Goal: Transaction & Acquisition: Book appointment/travel/reservation

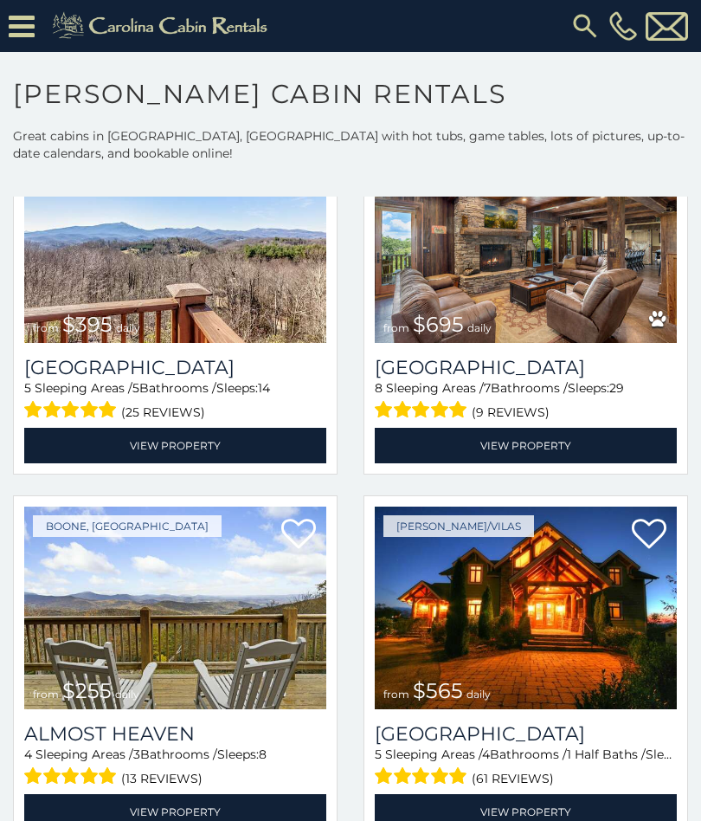
scroll to position [2683, 0]
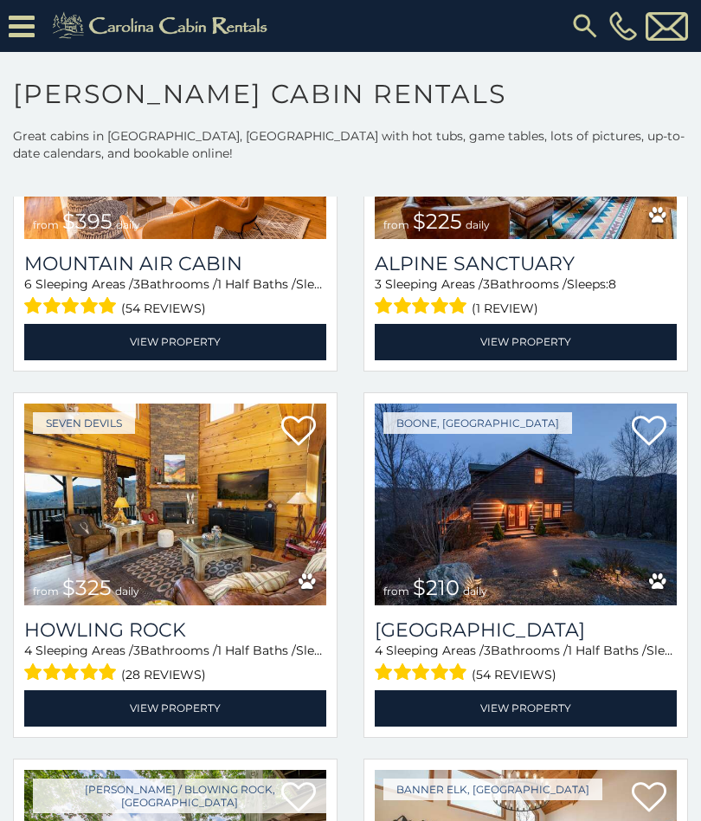
scroll to position [4901, 0]
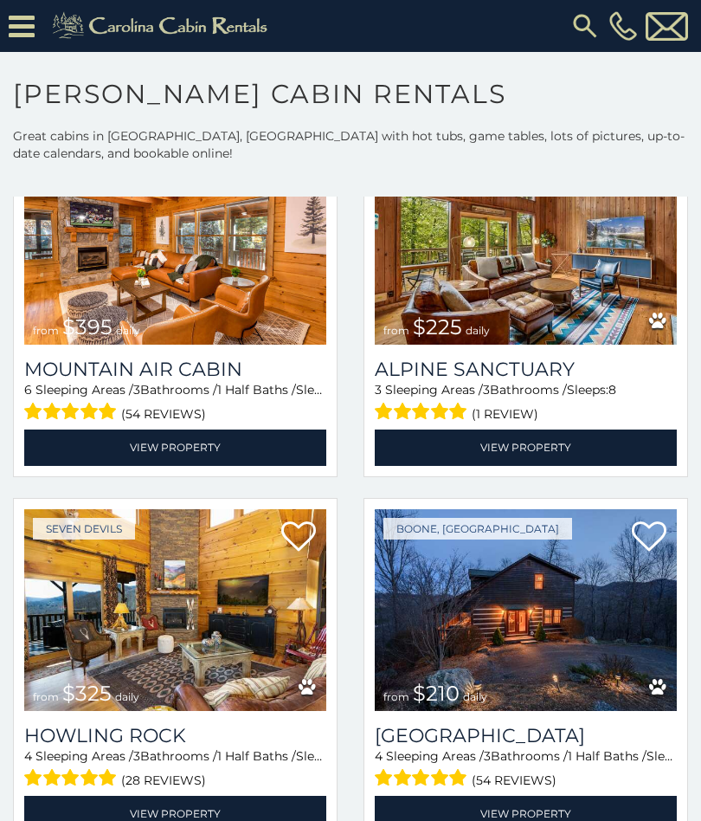
click at [562, 617] on img at bounding box center [526, 610] width 302 height 203
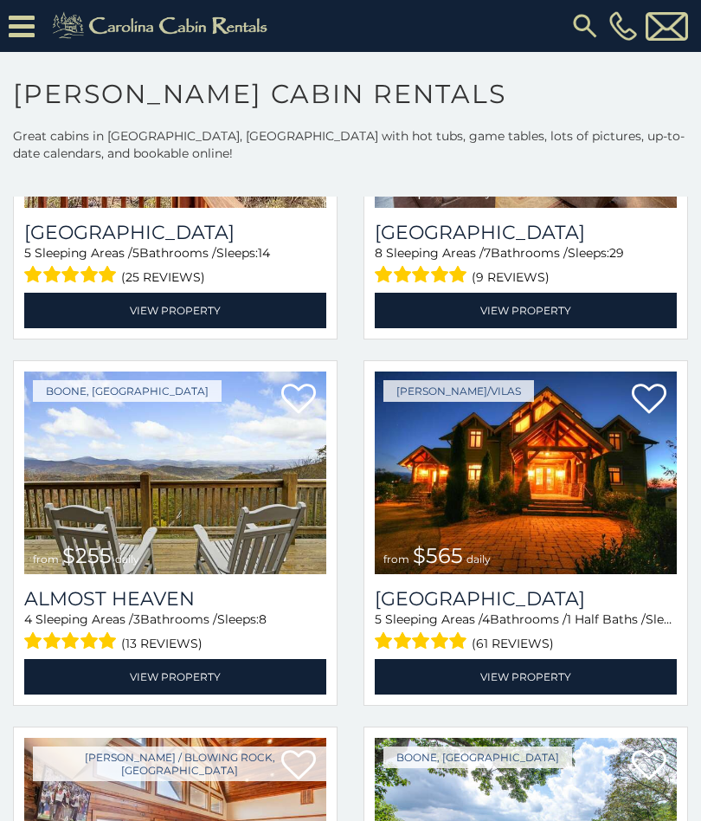
scroll to position [2841, 0]
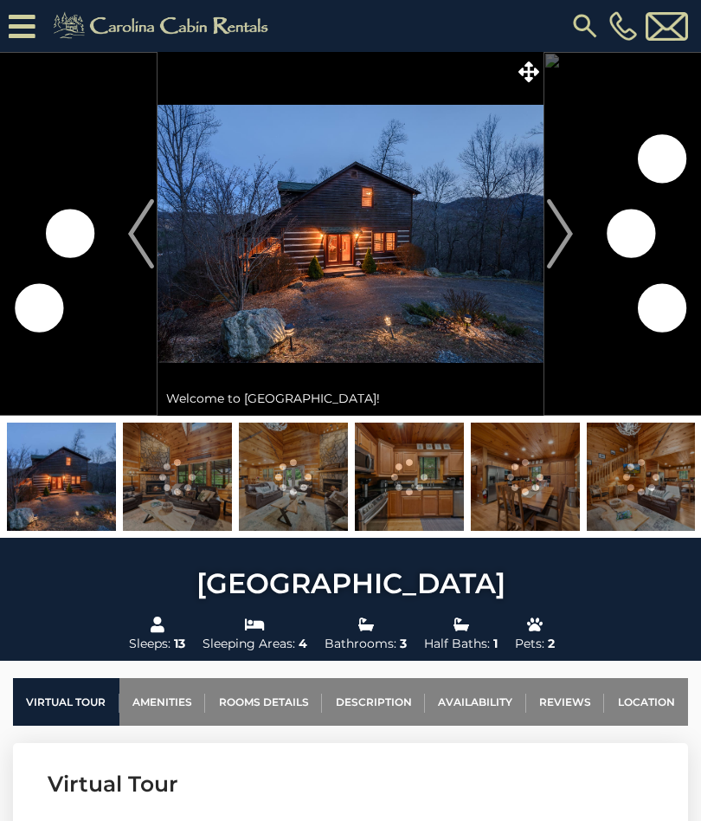
click at [576, 234] on button "Next" at bounding box center [560, 234] width 33 height 364
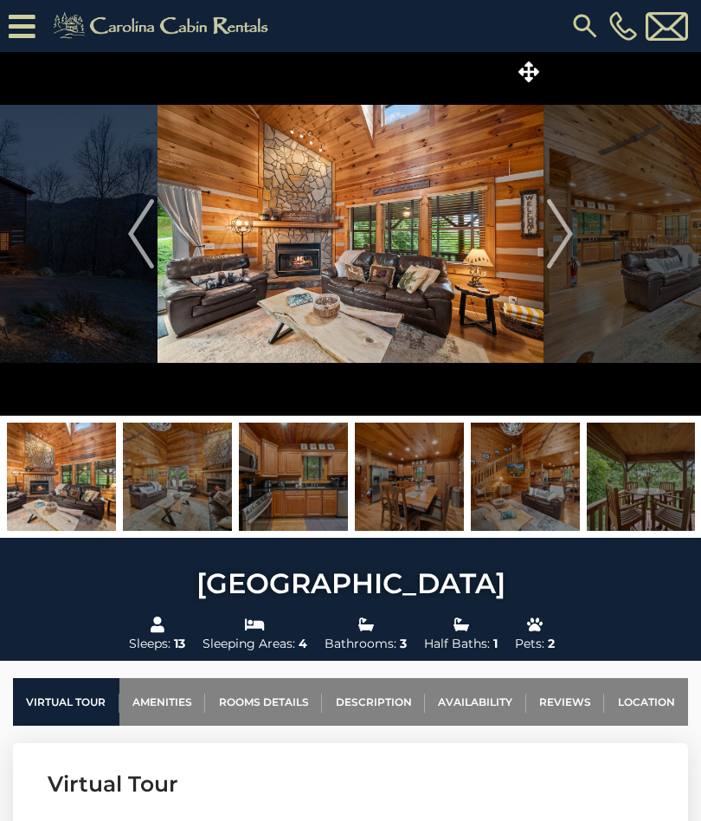
click at [576, 239] on button "Next" at bounding box center [560, 234] width 33 height 364
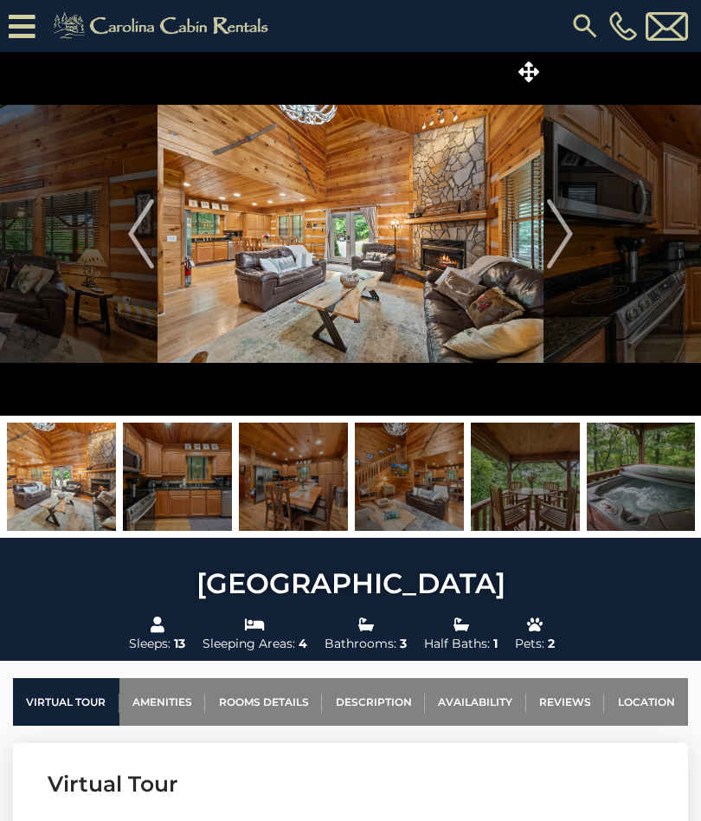
click at [566, 233] on img "Next" at bounding box center [560, 233] width 26 height 69
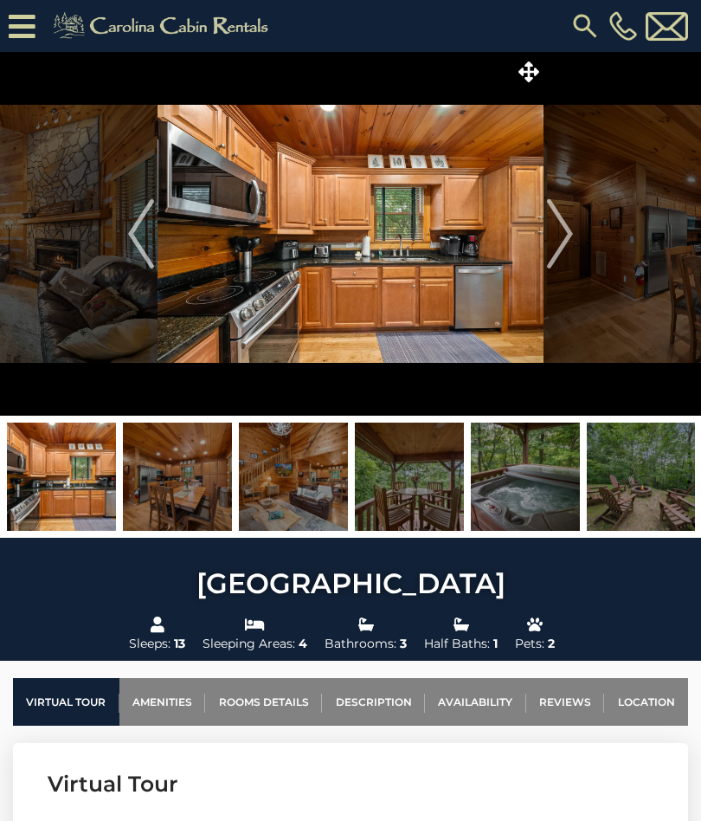
click at [571, 230] on img "Next" at bounding box center [560, 233] width 26 height 69
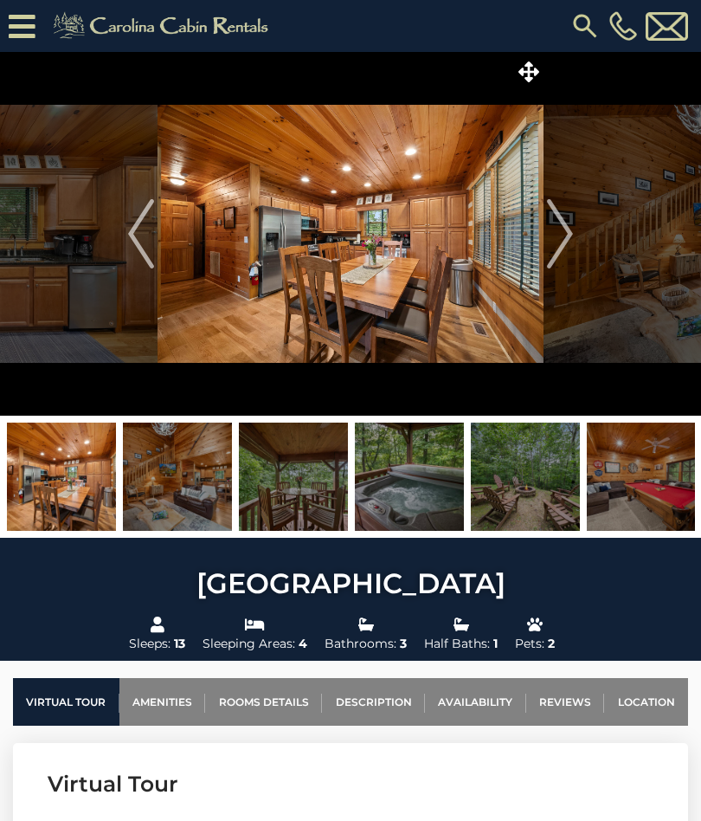
click at [571, 237] on img "Next" at bounding box center [560, 233] width 26 height 69
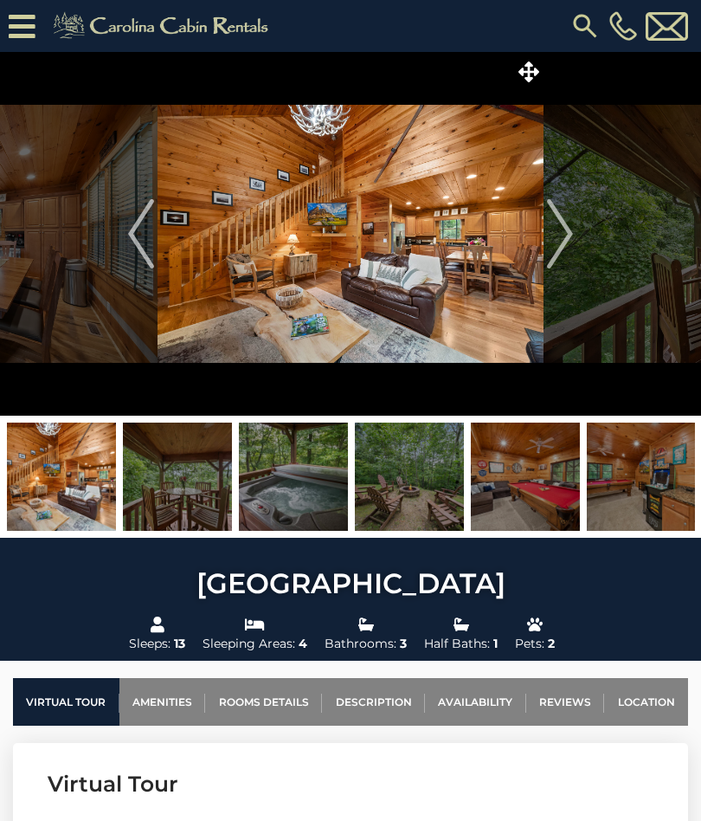
click at [570, 235] on img "Next" at bounding box center [560, 233] width 26 height 69
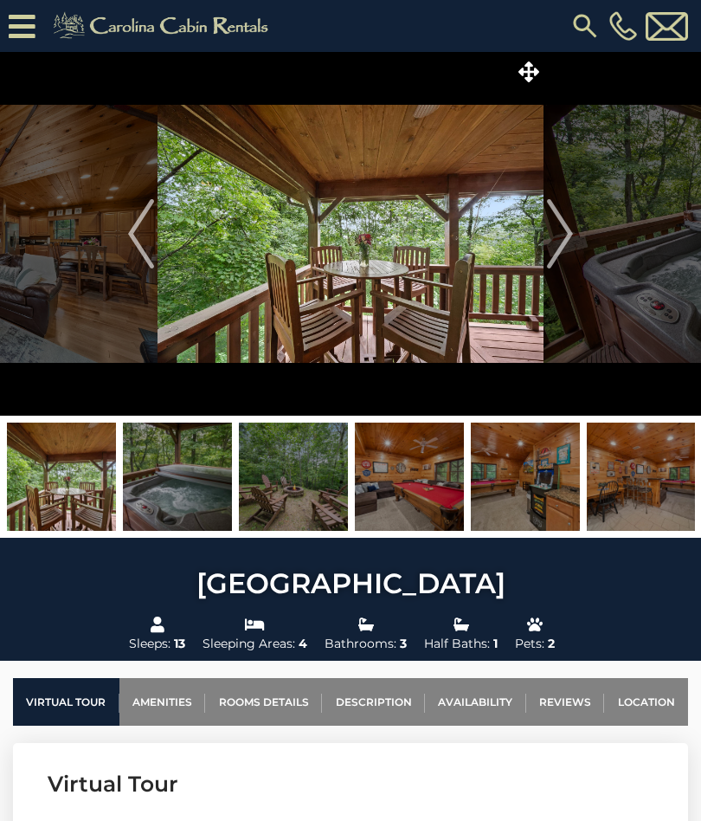
click at [564, 229] on img "Next" at bounding box center [560, 233] width 26 height 69
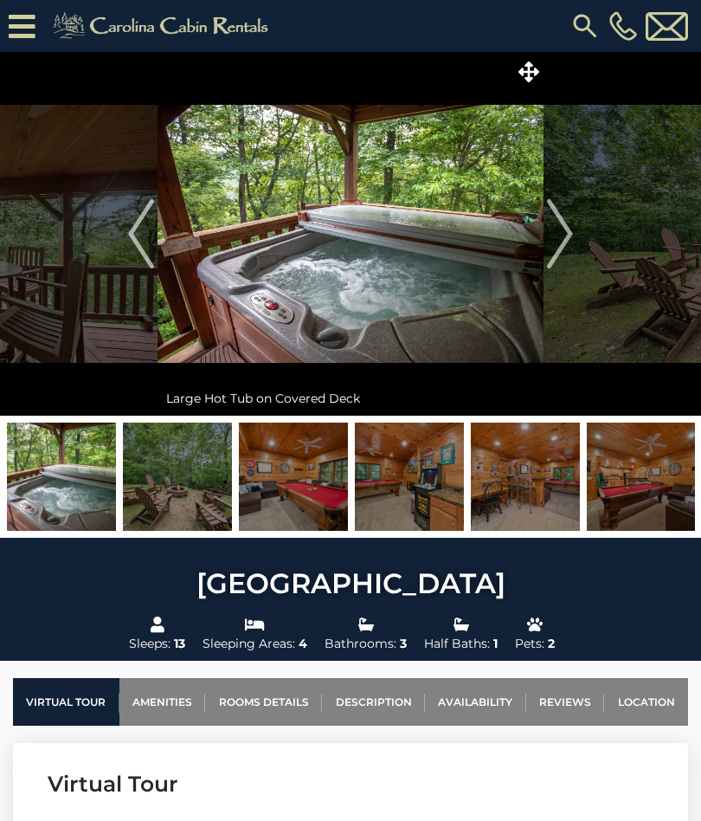
click at [564, 239] on img "Next" at bounding box center [560, 233] width 26 height 69
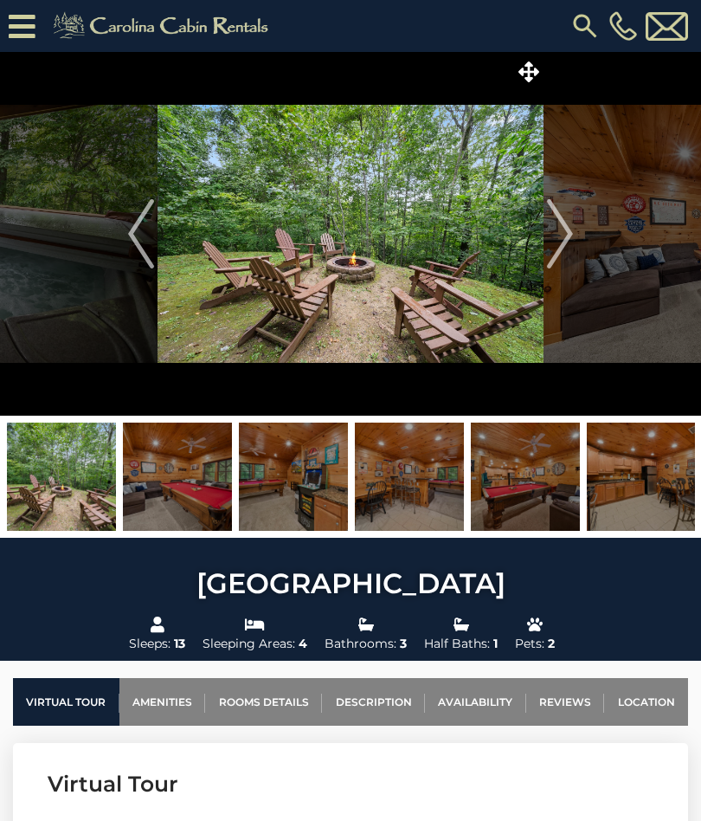
click at [573, 234] on img "Next" at bounding box center [560, 233] width 26 height 69
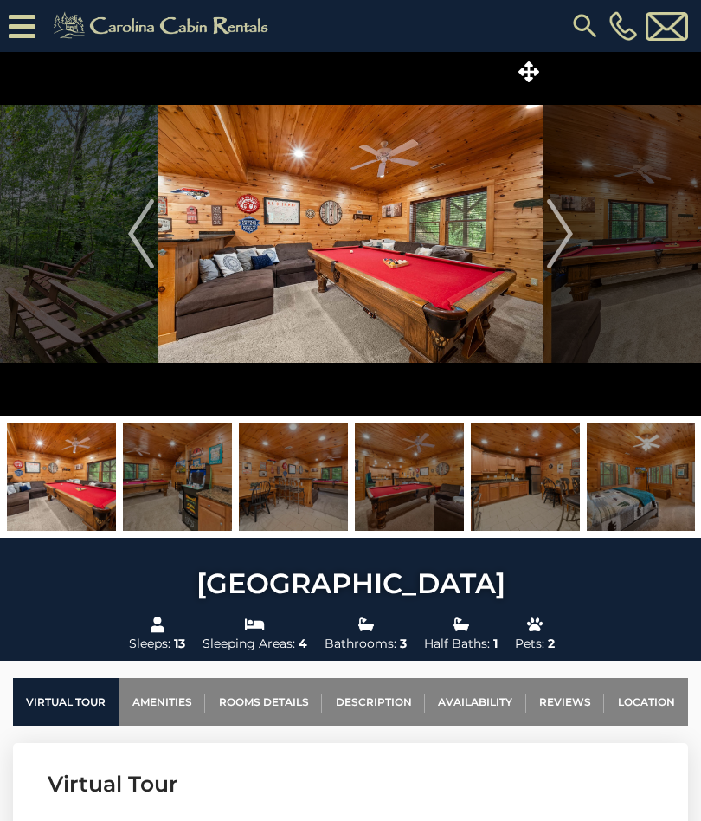
click at [566, 238] on img "Next" at bounding box center [560, 233] width 26 height 69
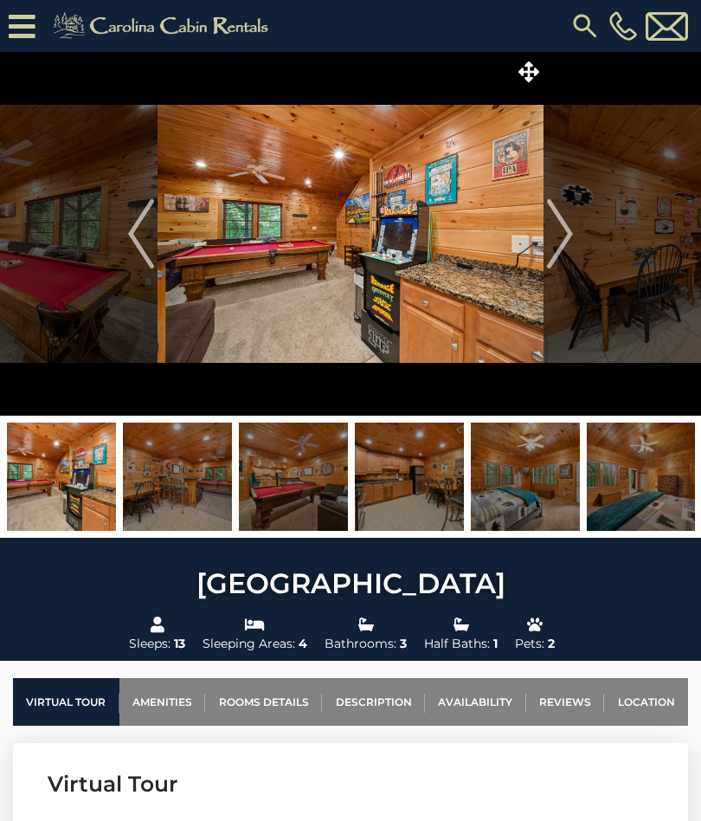
click at [569, 224] on img "Next" at bounding box center [560, 233] width 26 height 69
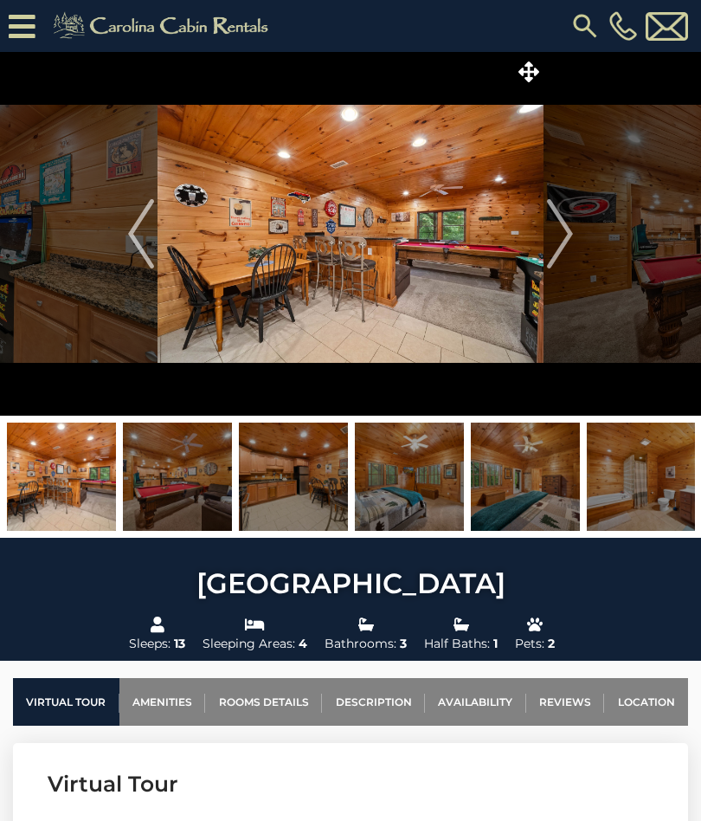
click at [566, 226] on img "Next" at bounding box center [560, 233] width 26 height 69
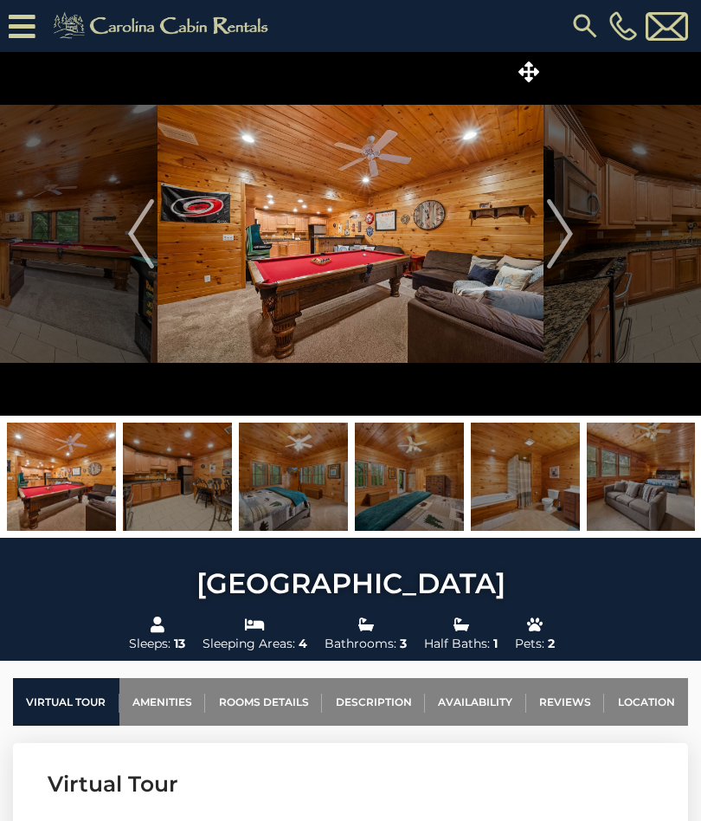
click at [569, 237] on img "Next" at bounding box center [560, 233] width 26 height 69
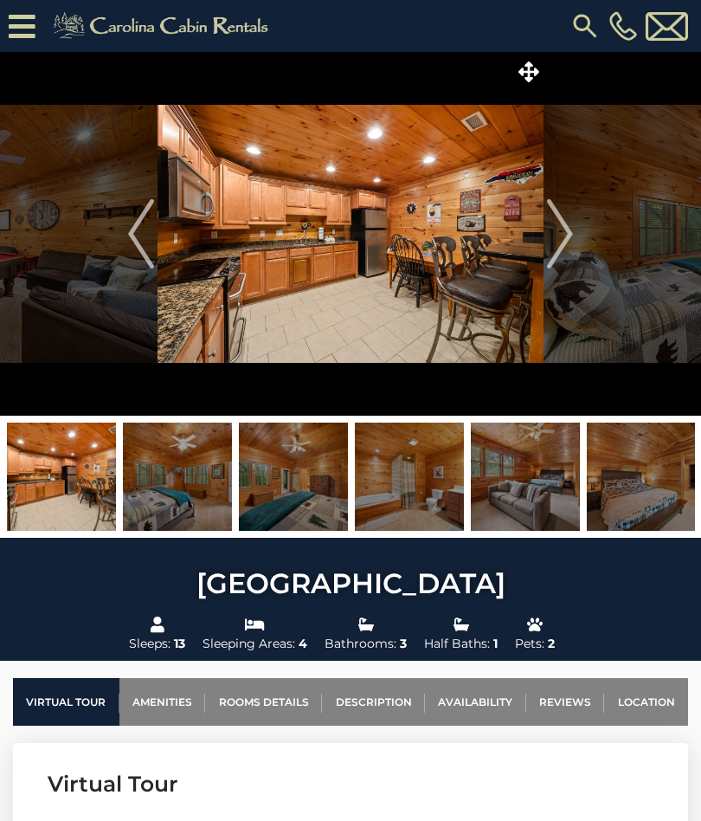
click at [567, 228] on img "Next" at bounding box center [560, 233] width 26 height 69
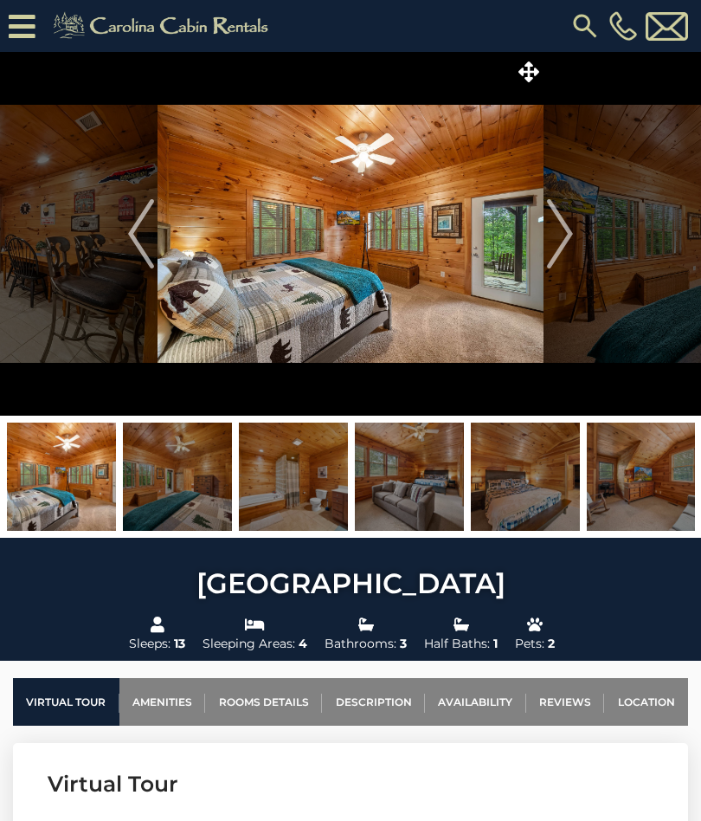
click at [572, 235] on img "Next" at bounding box center [560, 233] width 26 height 69
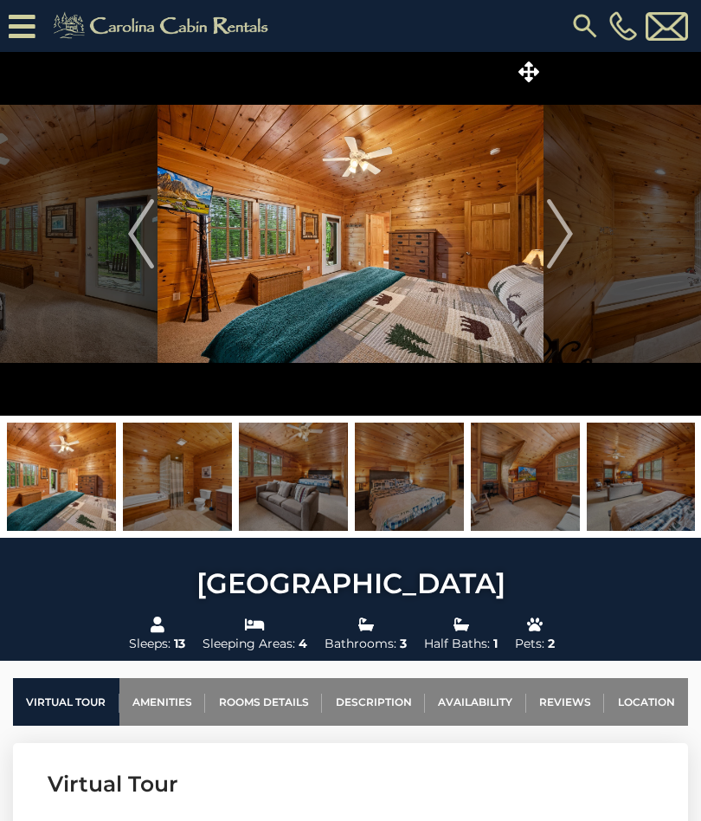
click at [573, 235] on img "Next" at bounding box center [560, 233] width 26 height 69
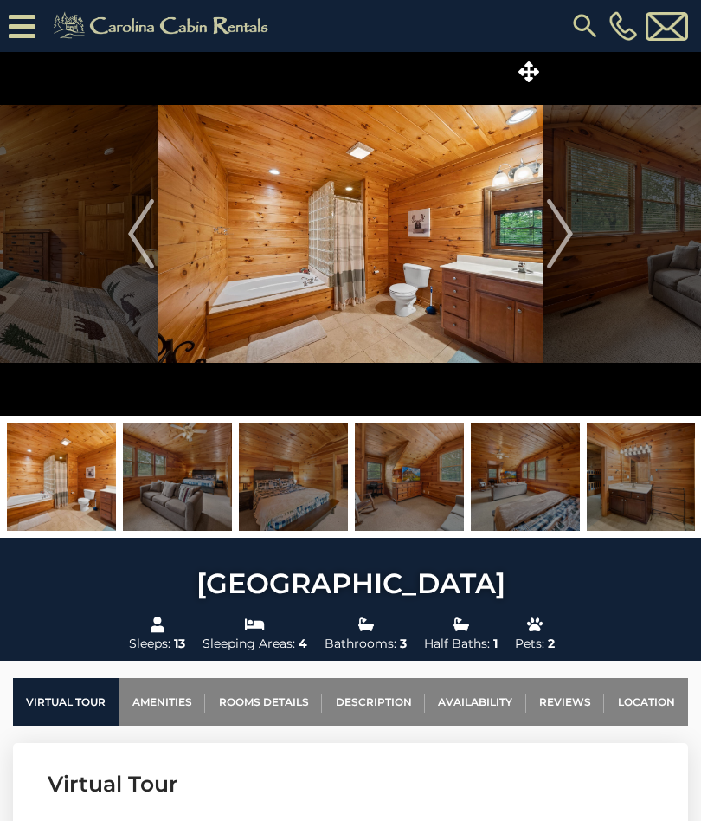
click at [570, 229] on img "Next" at bounding box center [560, 233] width 26 height 69
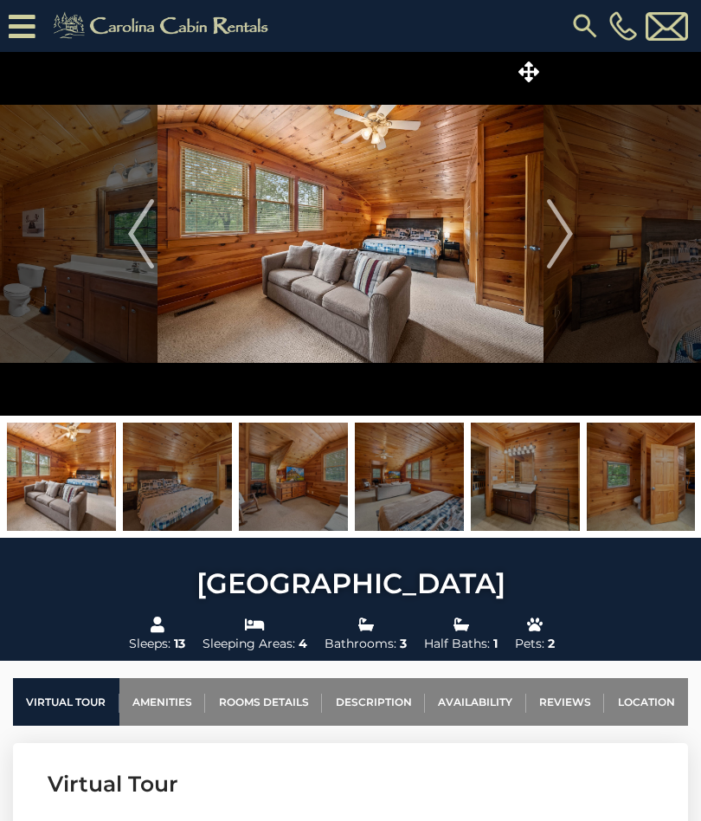
click at [570, 236] on img "Next" at bounding box center [560, 233] width 26 height 69
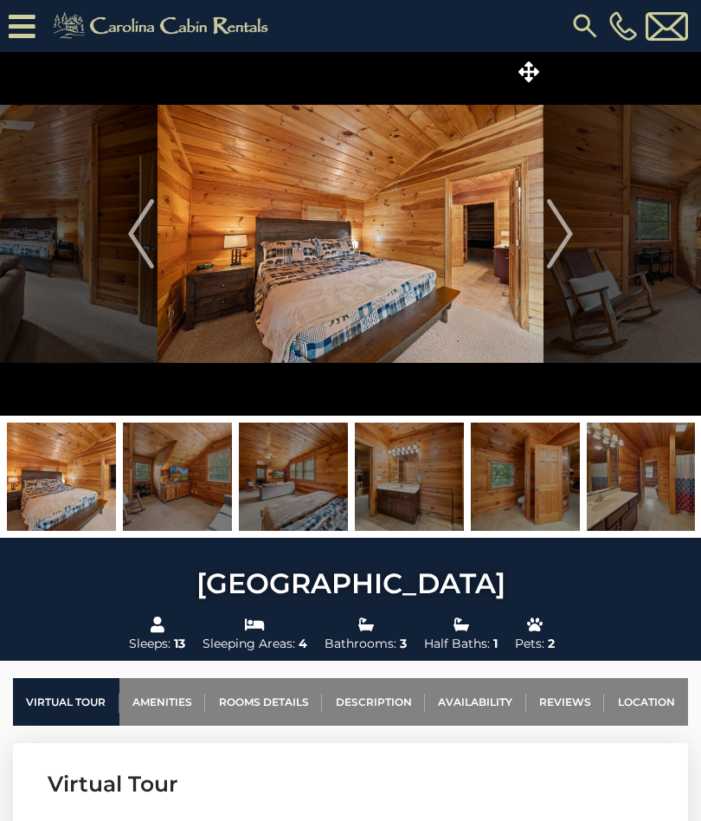
click at [565, 230] on img "Next" at bounding box center [560, 233] width 26 height 69
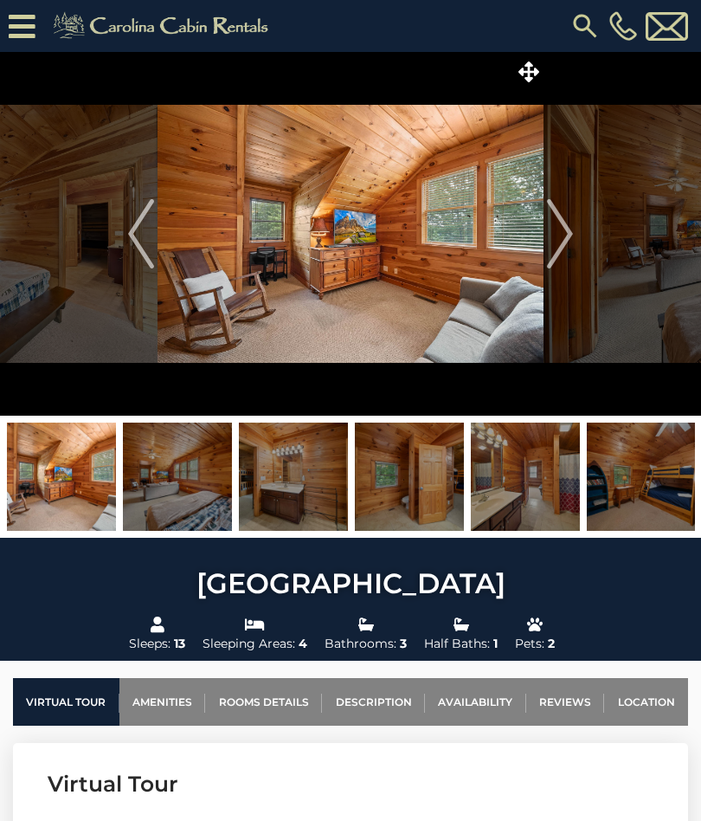
click at [563, 227] on img "Next" at bounding box center [560, 233] width 26 height 69
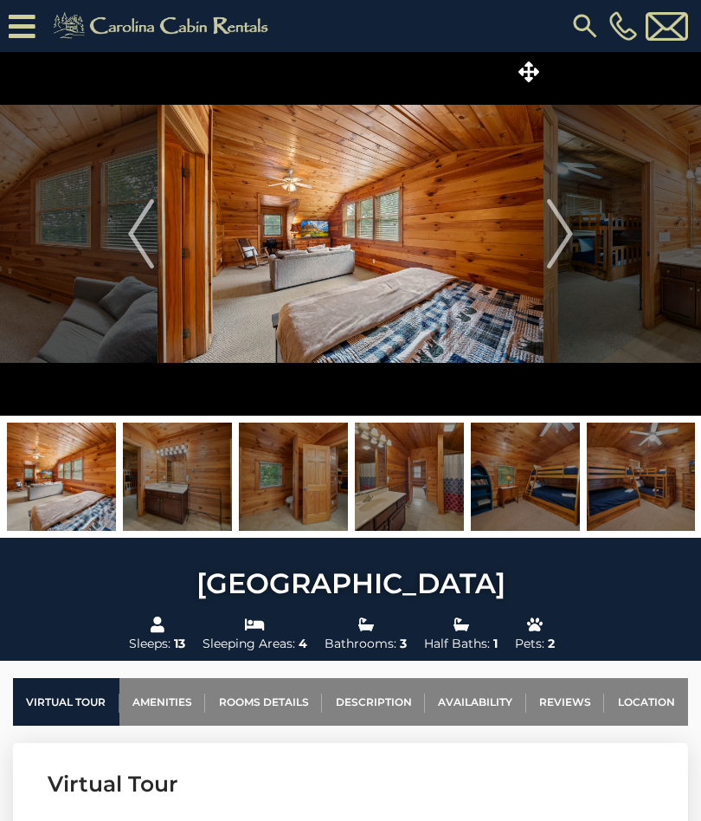
click at [570, 229] on img "Next" at bounding box center [560, 233] width 26 height 69
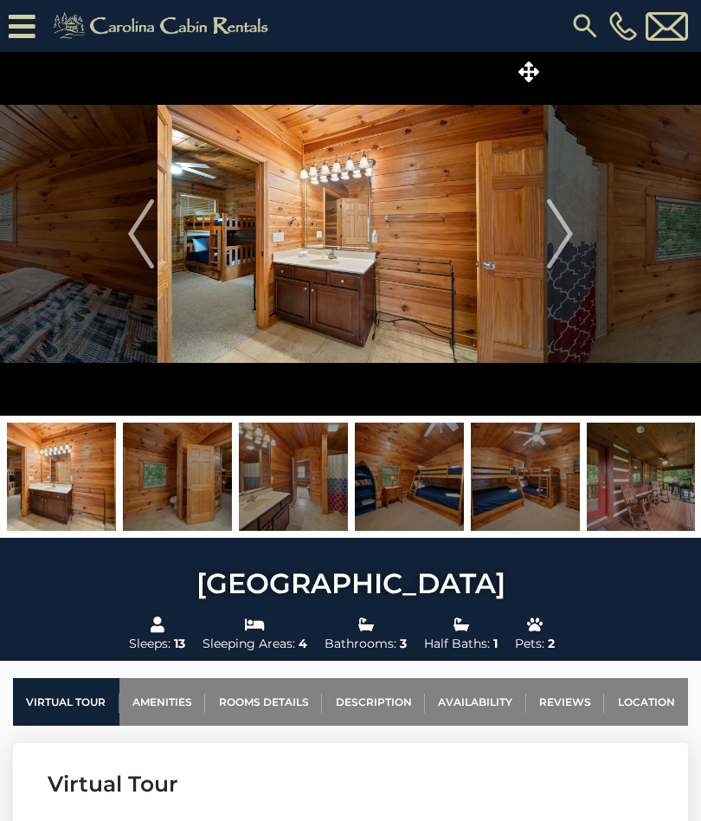
click at [563, 231] on img "Next" at bounding box center [560, 233] width 26 height 69
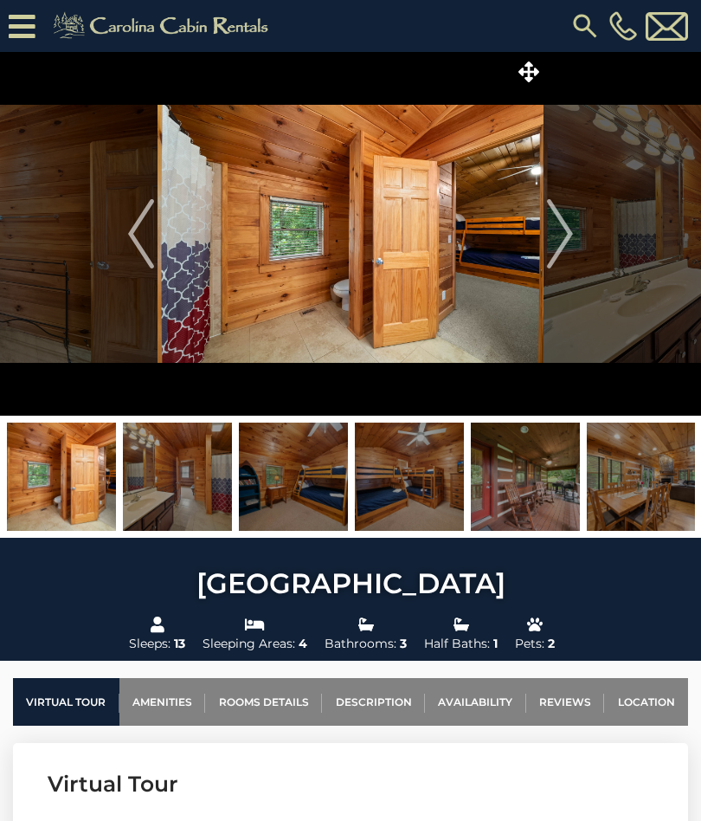
click at [562, 234] on img "Next" at bounding box center [560, 233] width 26 height 69
